Goal: Transaction & Acquisition: Purchase product/service

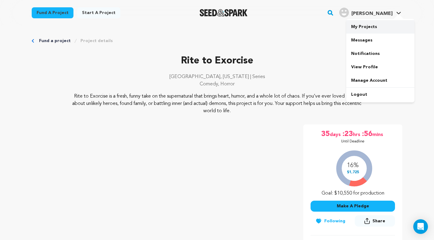
click at [379, 23] on link "My Projects" at bounding box center [380, 26] width 68 height 13
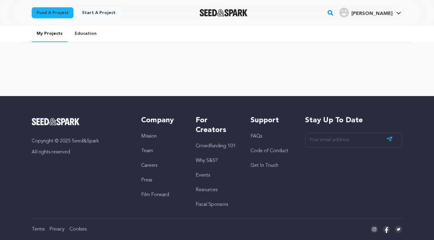
click at [226, 17] on div at bounding box center [223, 13] width 84 height 16
click at [223, 13] on img "Seed&Spark Homepage" at bounding box center [224, 12] width 48 height 7
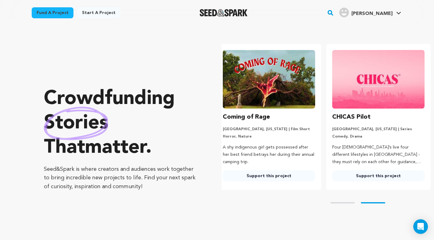
click at [279, 105] on img at bounding box center [269, 79] width 92 height 58
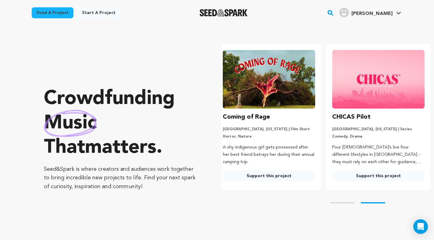
click at [269, 173] on link "Support this project" at bounding box center [269, 175] width 92 height 11
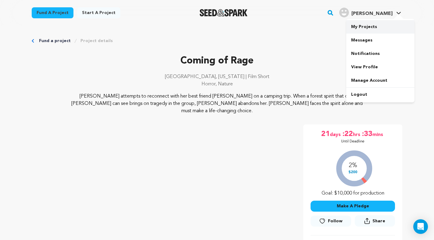
click at [371, 26] on link "My Projects" at bounding box center [380, 26] width 68 height 13
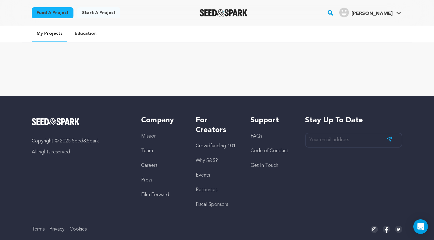
click at [87, 35] on link "Education" at bounding box center [86, 34] width 32 height 16
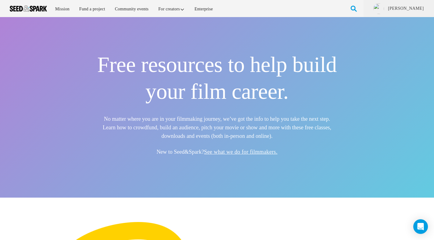
click at [35, 2] on div "Menu Mission Fund a project Community events For creators Enterprise Messages" at bounding box center [217, 8] width 434 height 17
click at [35, 10] on img at bounding box center [28, 8] width 37 height 6
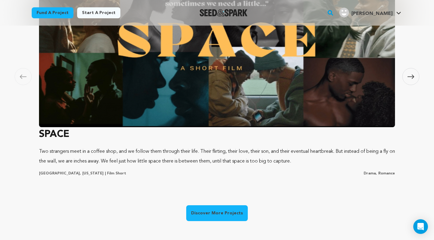
scroll to position [0, 114]
click at [139, 121] on img at bounding box center [217, 45] width 356 height 164
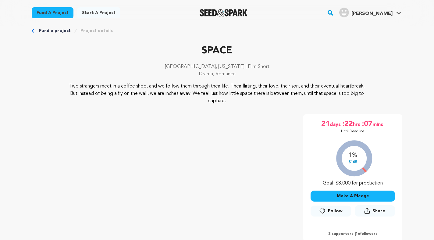
scroll to position [11, 0]
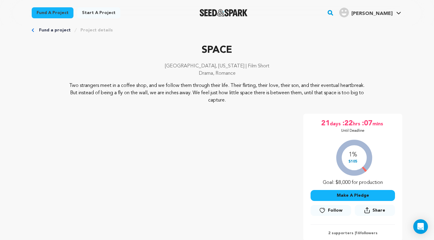
click at [35, 30] on div "Fund a project Project details" at bounding box center [217, 30] width 370 height 6
click at [45, 29] on link "Fund a project" at bounding box center [55, 30] width 32 height 6
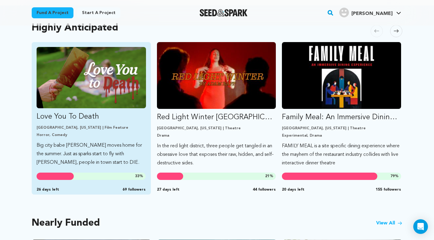
scroll to position [296, 0]
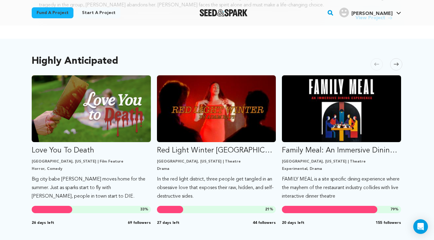
click at [399, 61] on span at bounding box center [396, 64] width 12 height 12
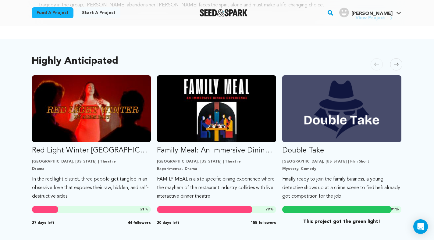
click at [399, 61] on span at bounding box center [396, 64] width 12 height 12
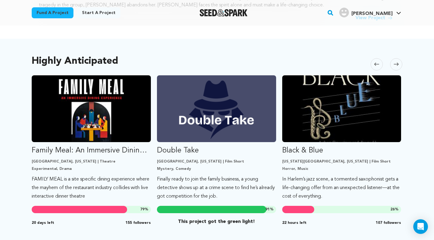
click at [399, 61] on span at bounding box center [396, 64] width 12 height 12
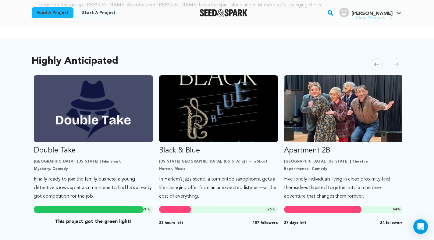
click at [399, 61] on span at bounding box center [396, 64] width 12 height 12
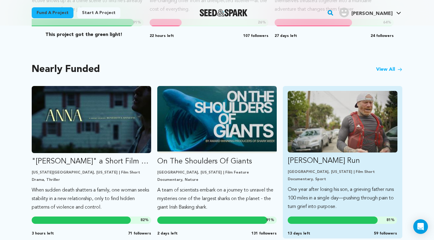
scroll to position [479, 0]
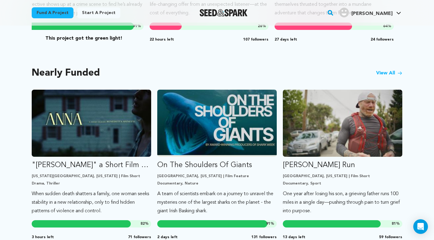
click at [400, 72] on icon at bounding box center [399, 73] width 5 height 5
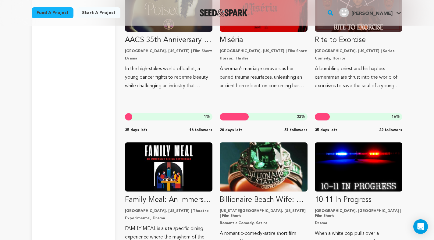
scroll to position [2823, 0]
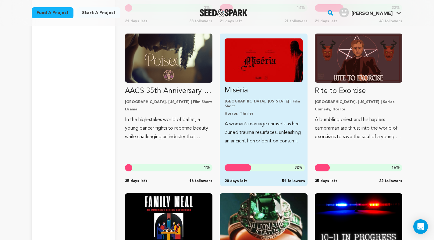
click at [269, 100] on p "[GEOGRAPHIC_DATA], [US_STATE] | Film Short" at bounding box center [263, 104] width 78 height 10
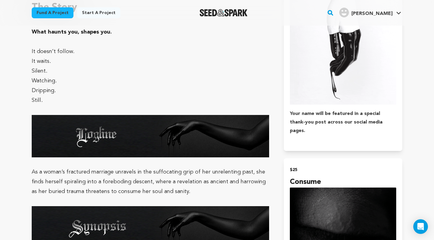
scroll to position [292, 0]
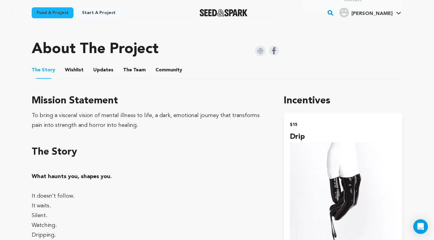
click at [225, 9] on img "Seed&Spark Homepage" at bounding box center [224, 12] width 48 height 7
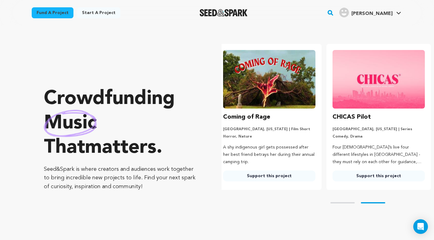
scroll to position [0, 114]
